Goal: Information Seeking & Learning: Learn about a topic

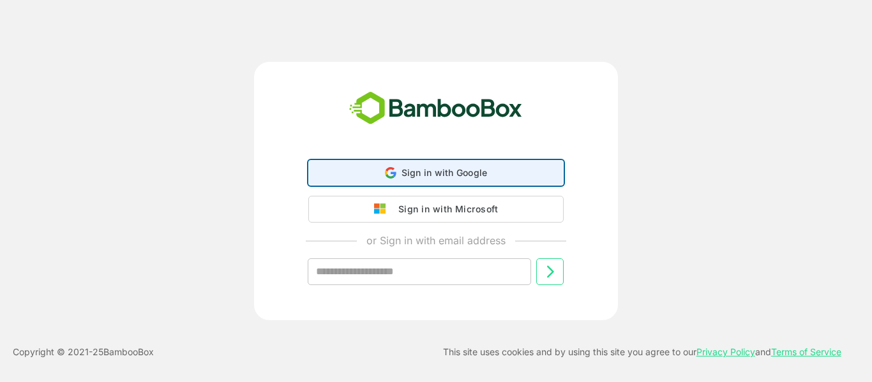
click at [439, 174] on span "Sign in with Google" at bounding box center [445, 172] width 86 height 11
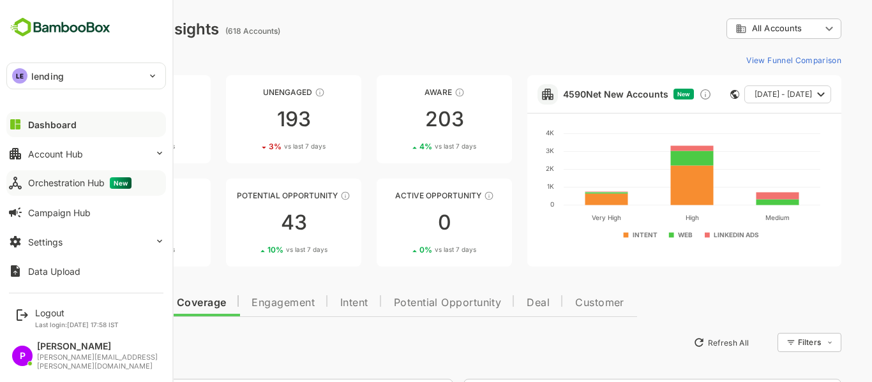
click at [77, 178] on div "Orchestration Hub New" at bounding box center [79, 183] width 103 height 11
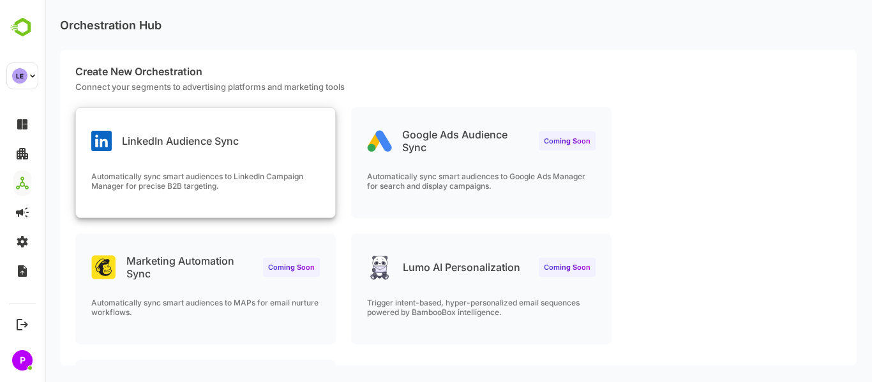
click at [140, 162] on div "LinkedIn Audience Sync Automatically sync smart audiences to LinkedIn Campaign …" at bounding box center [205, 163] width 259 height 110
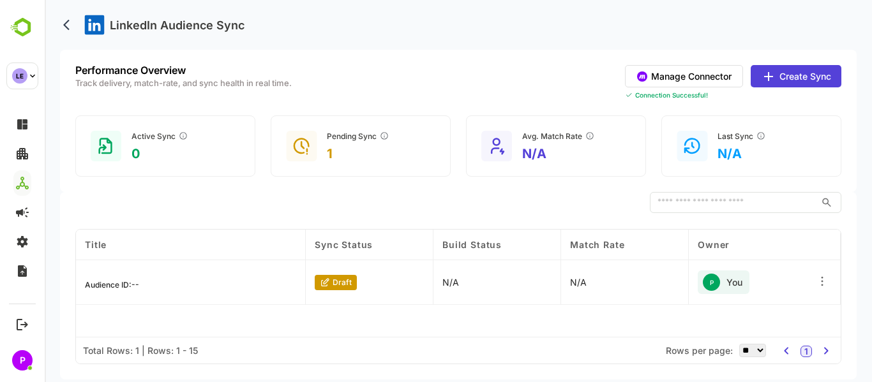
click at [683, 76] on button "Manage Connector" at bounding box center [684, 76] width 118 height 22
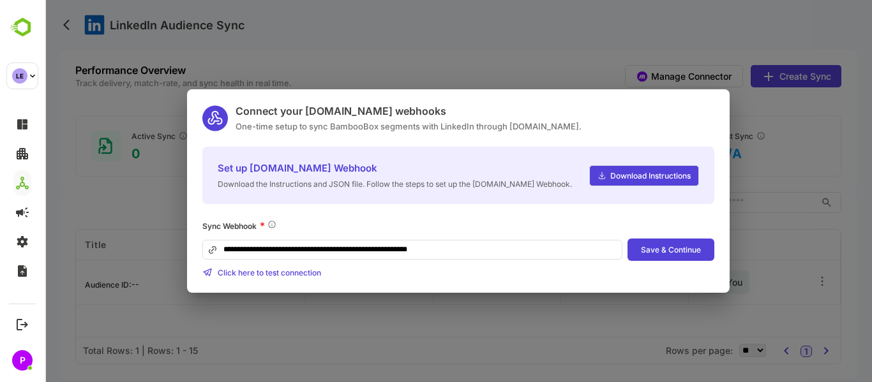
click at [522, 64] on div "**********" at bounding box center [459, 191] width 828 height 382
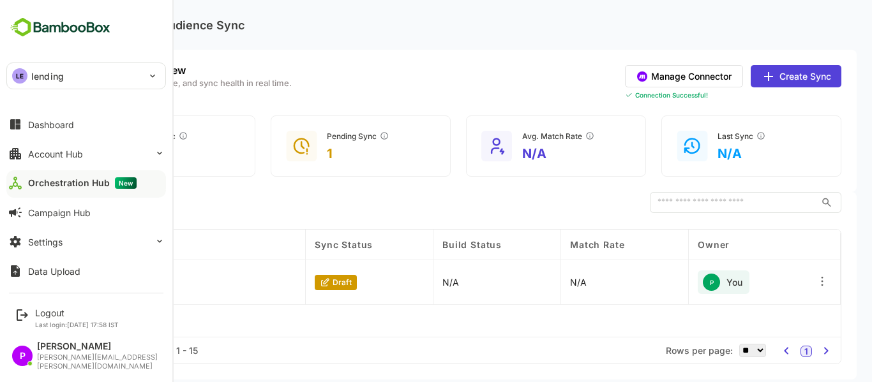
click at [47, 27] on img at bounding box center [60, 27] width 108 height 24
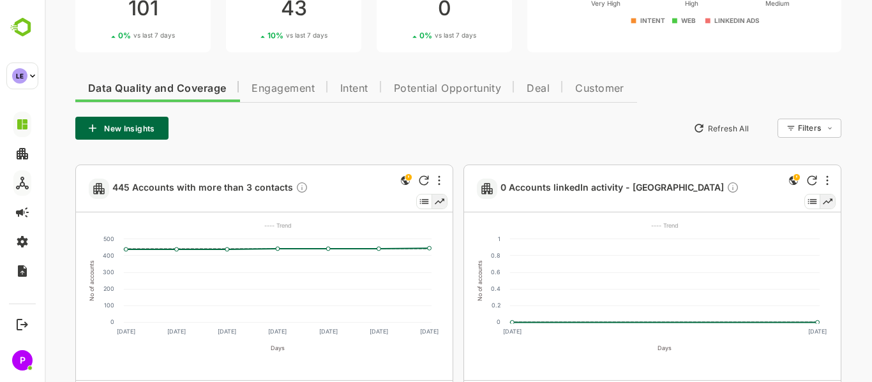
scroll to position [215, 0]
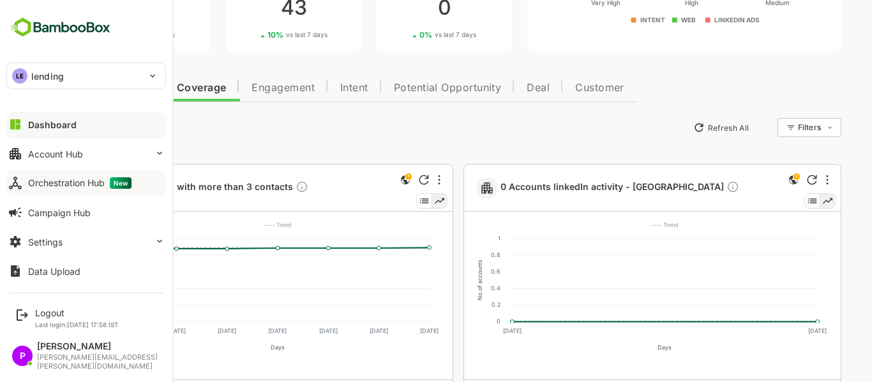
click at [25, 67] on div "LE lending" at bounding box center [78, 76] width 143 height 26
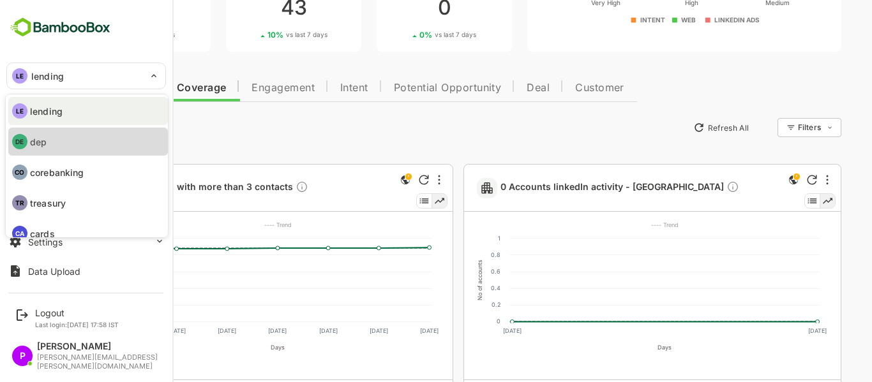
click at [57, 144] on li "DE dep" at bounding box center [88, 142] width 160 height 28
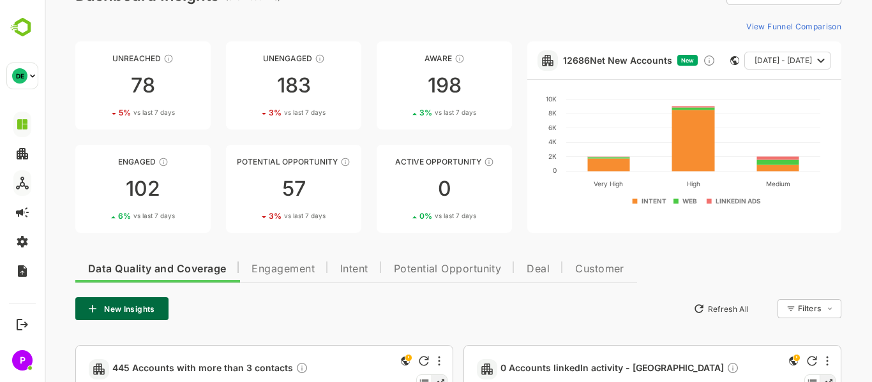
scroll to position [33, 0]
click at [290, 270] on span "Engagement" at bounding box center [283, 270] width 63 height 10
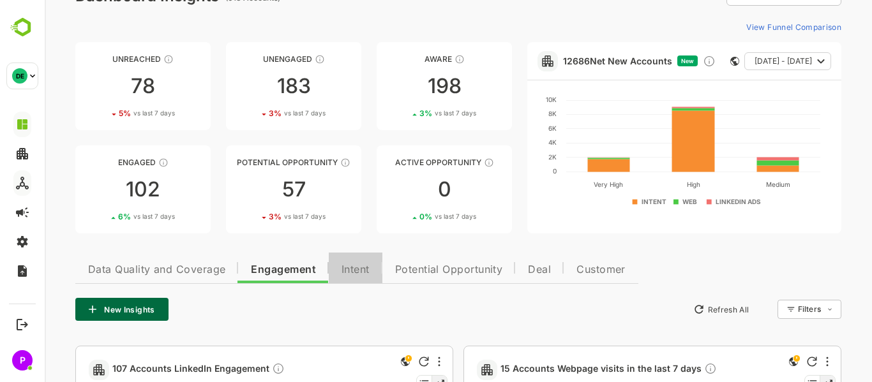
click at [365, 270] on span "Intent" at bounding box center [356, 270] width 28 height 10
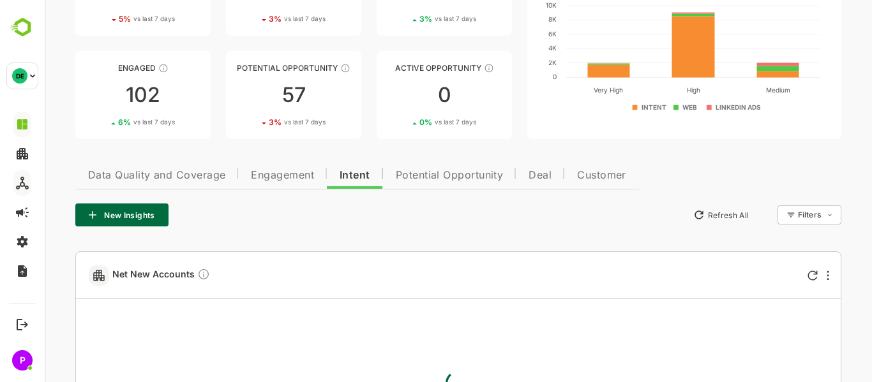
scroll to position [128, 0]
click at [428, 172] on span "Potential Opportunity" at bounding box center [450, 175] width 108 height 10
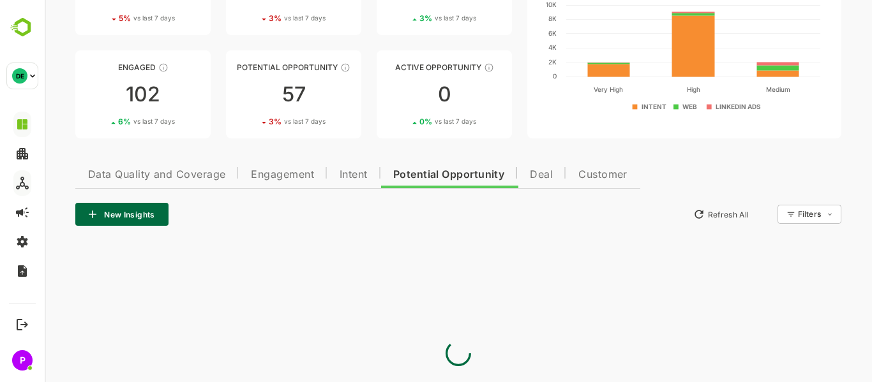
scroll to position [62, 0]
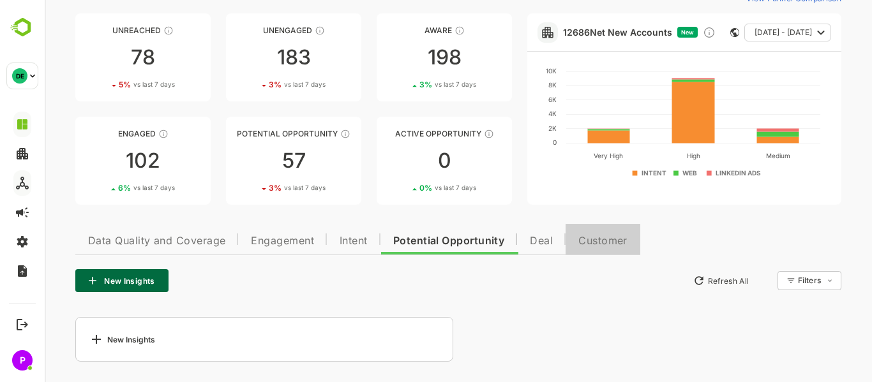
click at [594, 238] on span "Customer" at bounding box center [603, 241] width 49 height 10
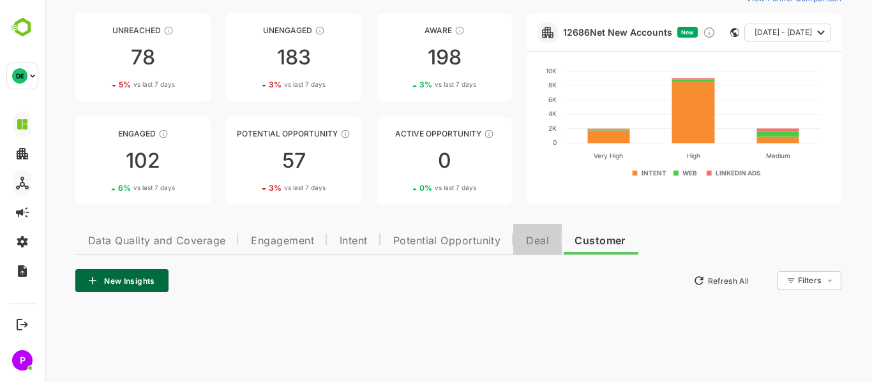
click at [533, 246] on span "Deal" at bounding box center [537, 241] width 23 height 10
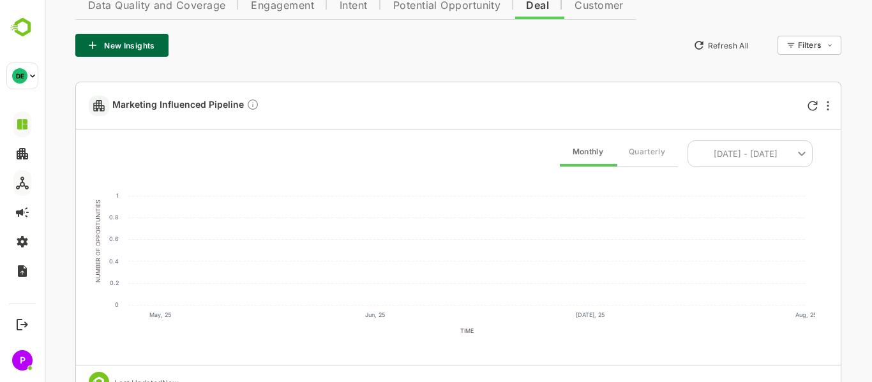
scroll to position [298, 0]
click at [290, 109] on div "Marketing Influenced Pipeline" at bounding box center [414, 105] width 650 height 47
click at [253, 104] on icon "This helps you to understand the contribution as well as efficiency of channels…" at bounding box center [252, 104] width 13 height 13
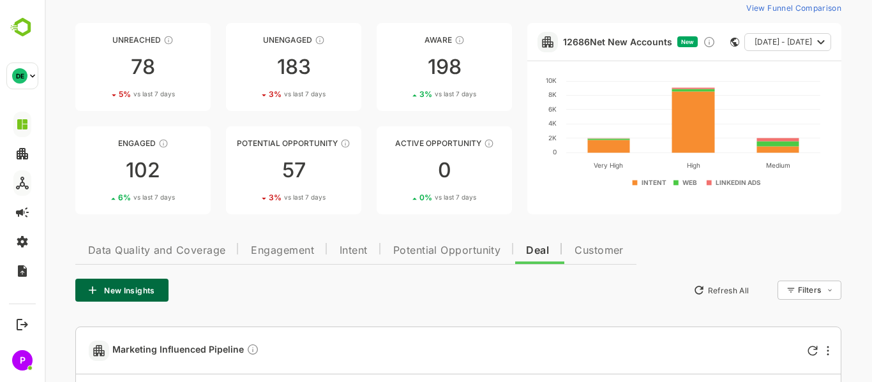
scroll to position [0, 0]
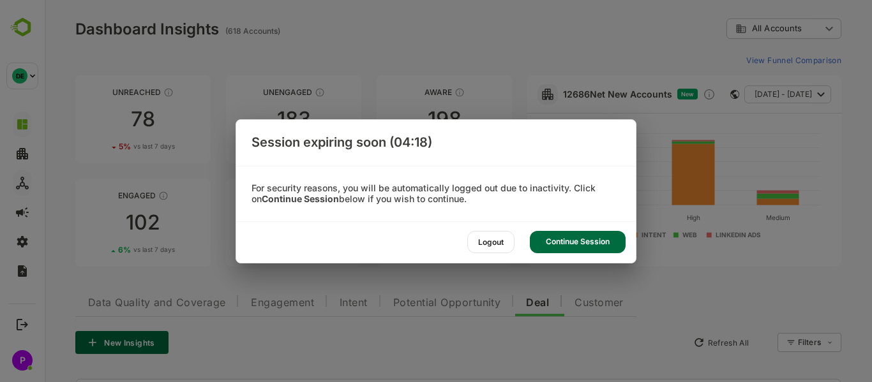
click at [568, 240] on div "Continue Session" at bounding box center [578, 242] width 96 height 22
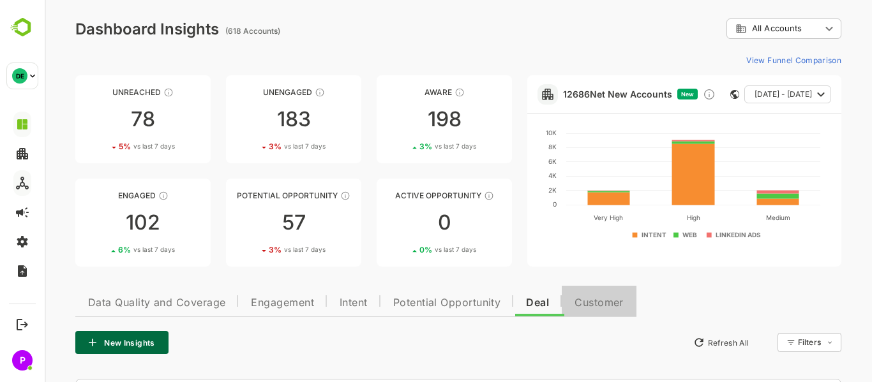
click at [573, 295] on button "Customer" at bounding box center [599, 301] width 75 height 31
click at [573, 295] on button "Customer" at bounding box center [600, 301] width 77 height 31
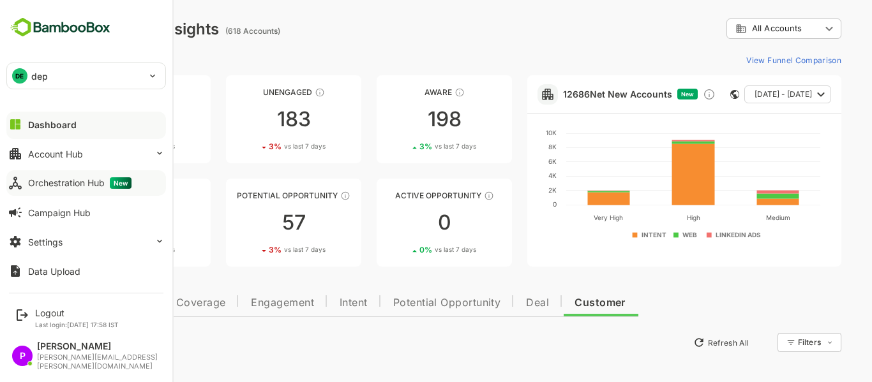
click at [21, 18] on img at bounding box center [60, 27] width 108 height 24
click at [61, 186] on div "Orchestration Hub New" at bounding box center [79, 183] width 103 height 11
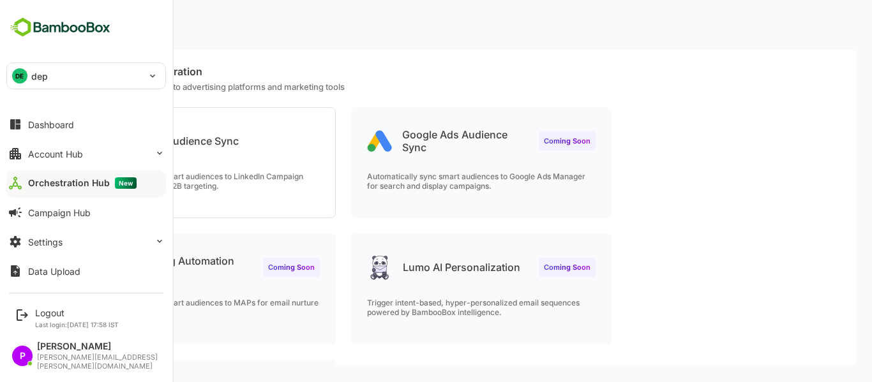
click at [57, 78] on div "DE dep" at bounding box center [78, 76] width 143 height 26
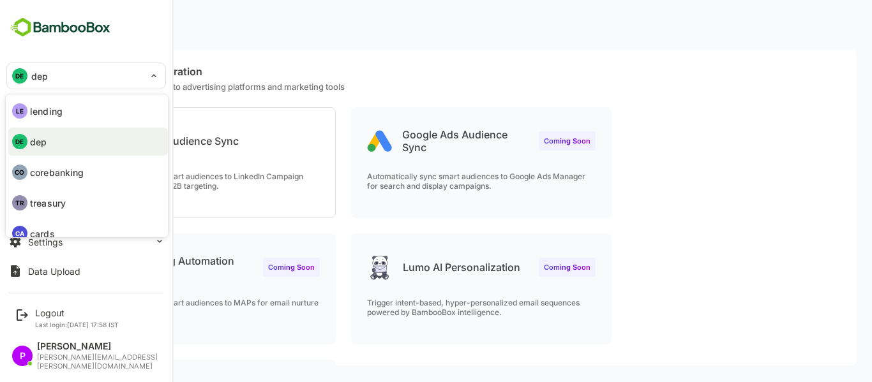
click at [44, 76] on div at bounding box center [436, 191] width 872 height 382
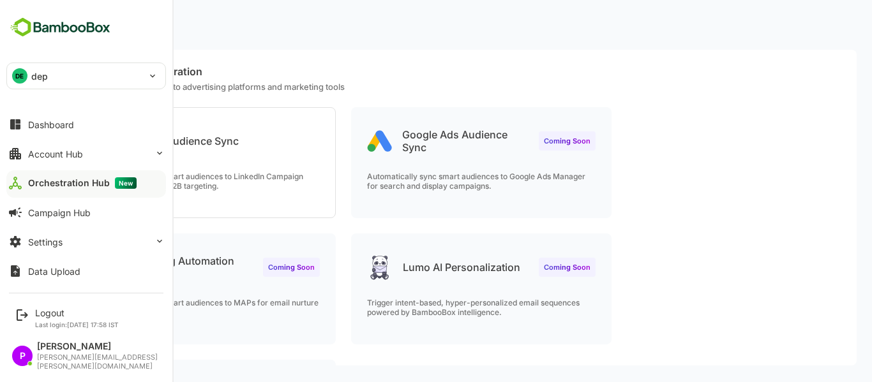
click at [22, 27] on img at bounding box center [60, 27] width 108 height 24
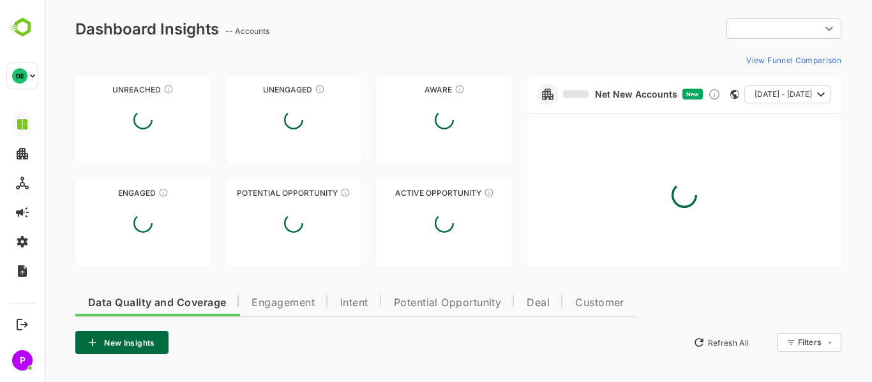
type input "**********"
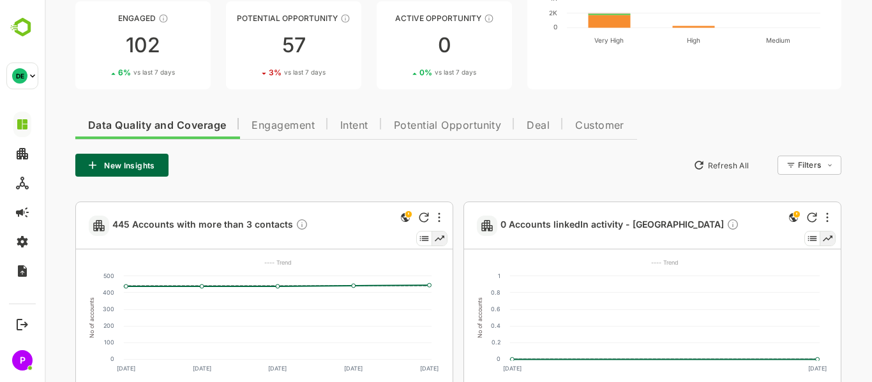
scroll to position [176, 0]
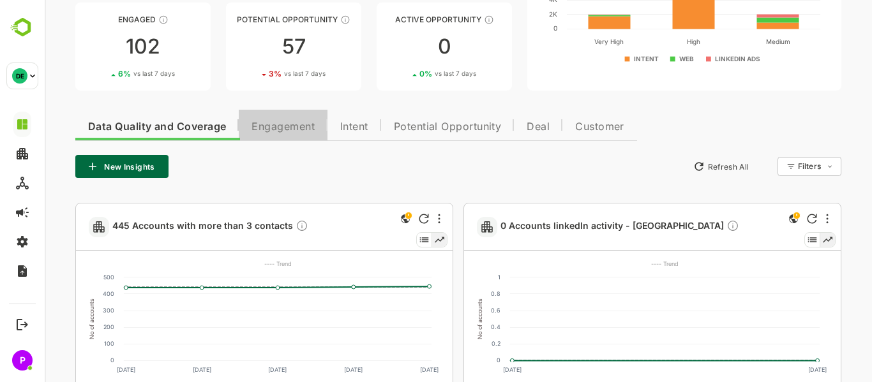
click at [299, 130] on span "Engagement" at bounding box center [283, 127] width 63 height 10
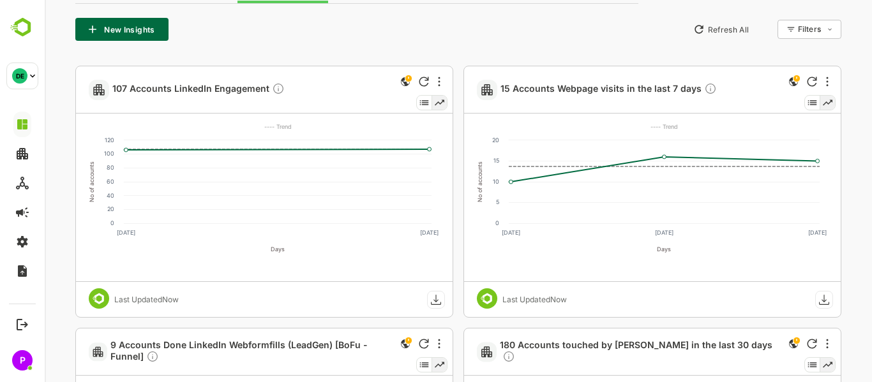
scroll to position [0, 0]
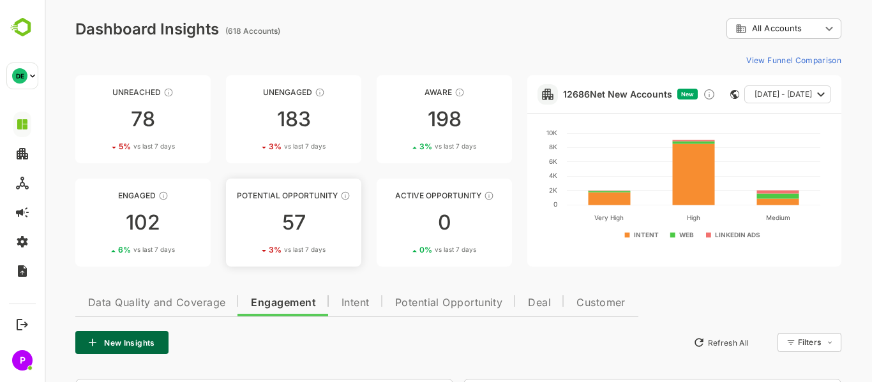
click at [312, 208] on link "Potential Opportunity 57 3 % vs last 7 days" at bounding box center [293, 223] width 135 height 88
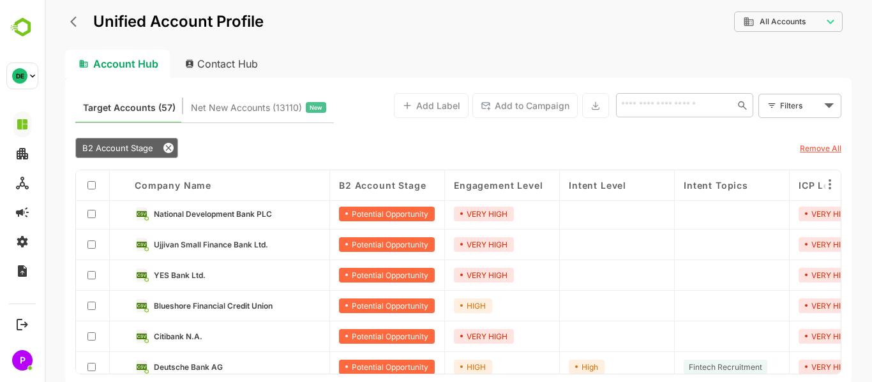
scroll to position [269, 0]
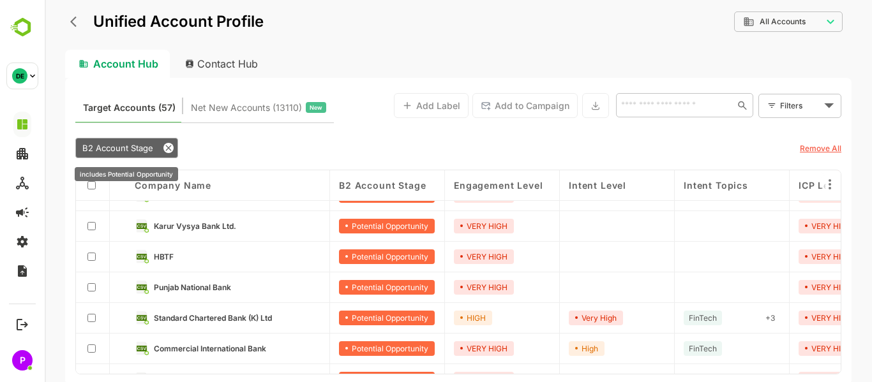
click at [165, 149] on icon at bounding box center [168, 148] width 10 height 10
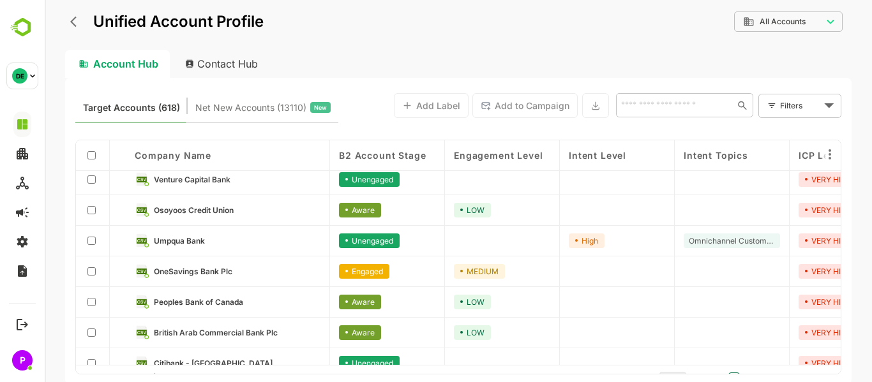
scroll to position [0, 0]
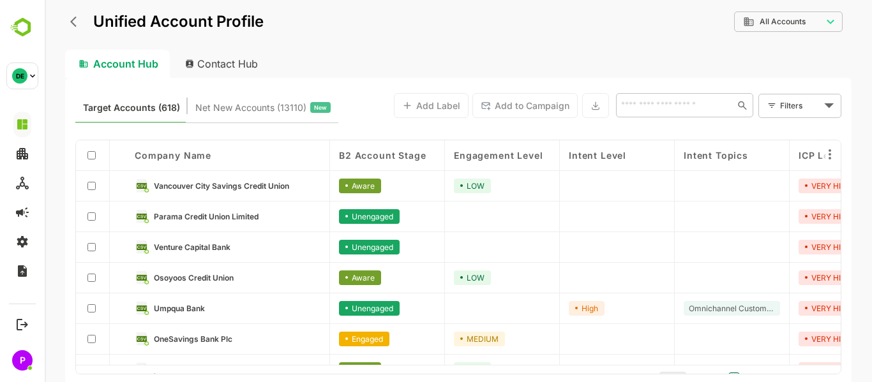
click at [72, 23] on icon "back" at bounding box center [76, 21] width 13 height 13
